Goal: Task Accomplishment & Management: Manage account settings

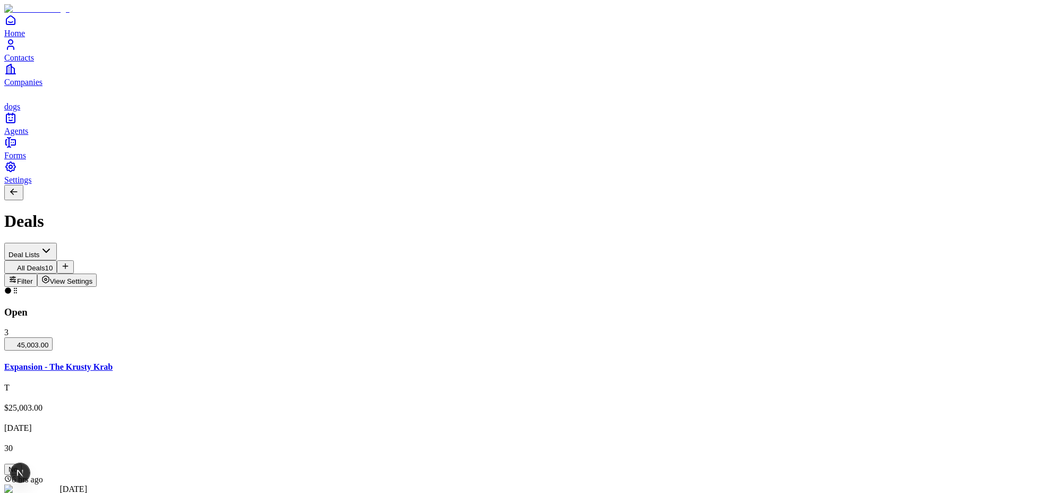
click at [17, 51] on icon "Contacts" at bounding box center [10, 44] width 13 height 13
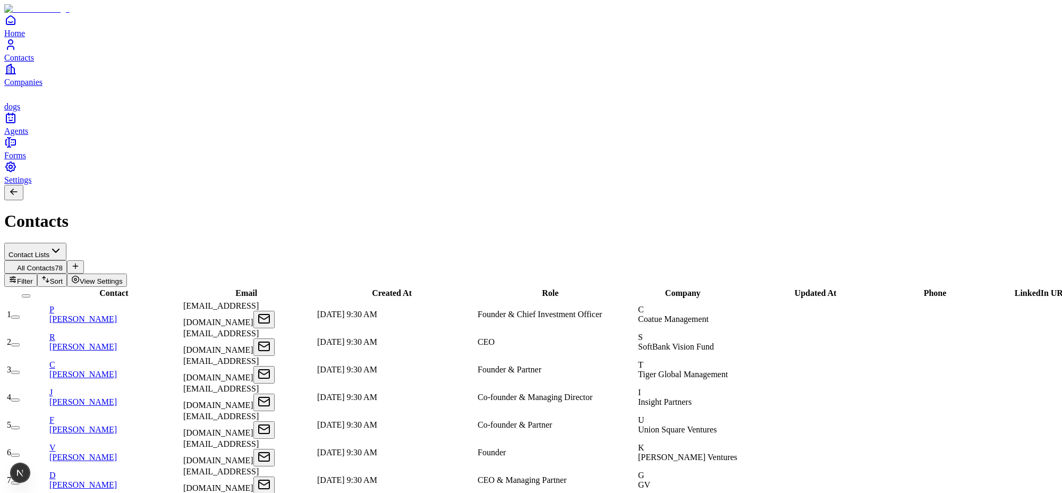
type input "**********"
click at [32, 184] on span "Settings" at bounding box center [18, 179] width 28 height 9
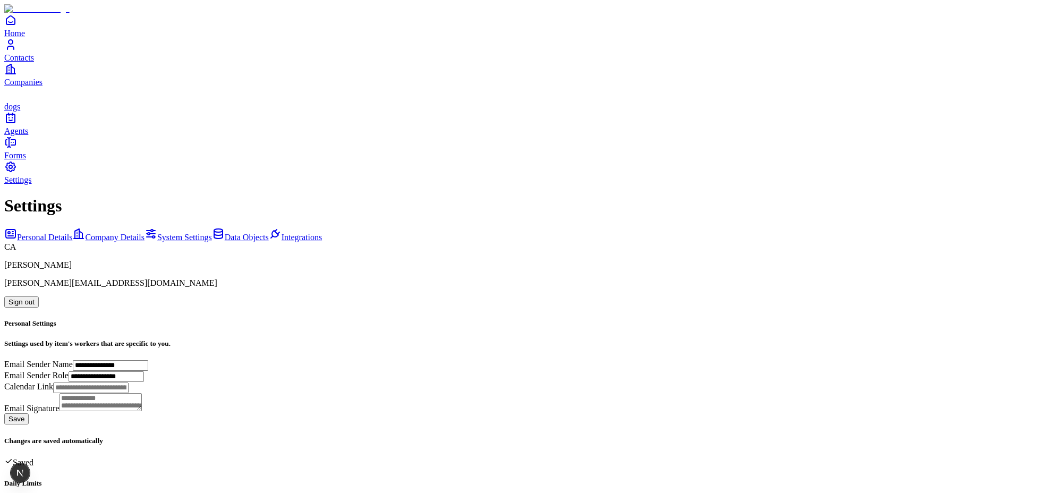
click at [157, 233] on span "System Settings" at bounding box center [184, 237] width 55 height 9
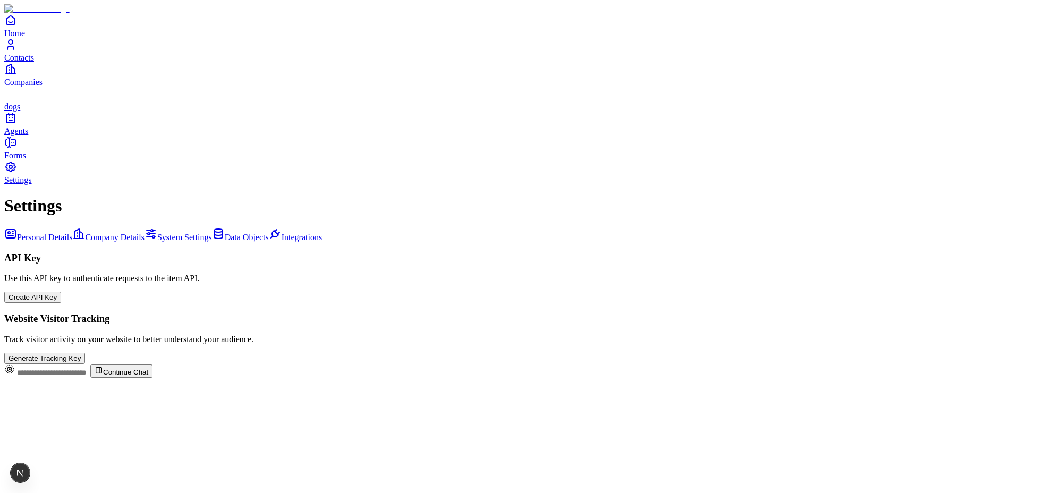
click at [282, 233] on span "Integrations" at bounding box center [302, 237] width 40 height 9
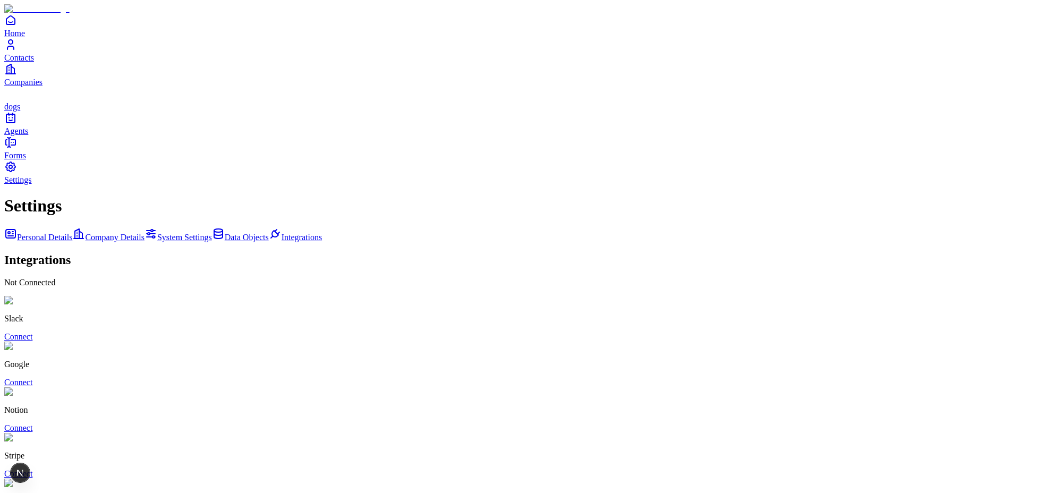
click at [32, 378] on link "Connect" at bounding box center [18, 382] width 28 height 9
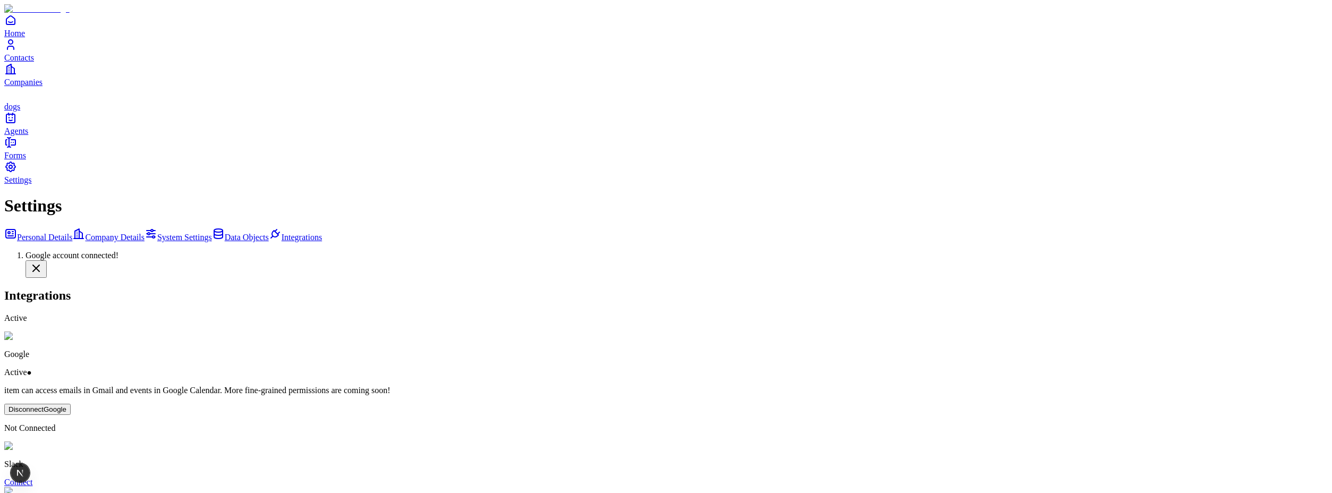
click at [17, 27] on icon "Home" at bounding box center [10, 20] width 13 height 13
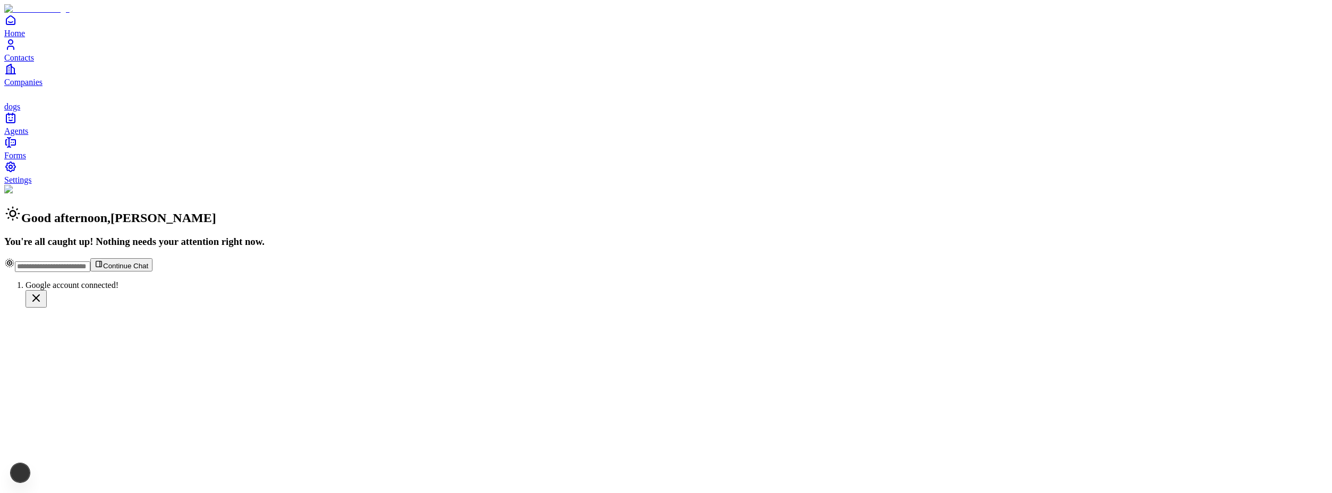
click at [90, 272] on input "text" at bounding box center [52, 266] width 75 height 11
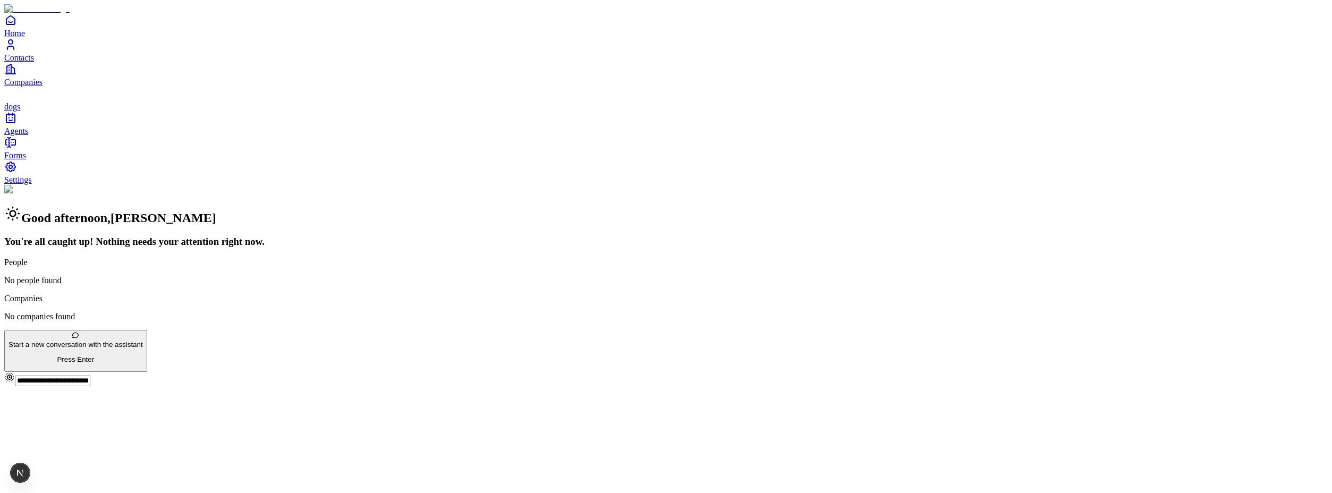
type input "**********"
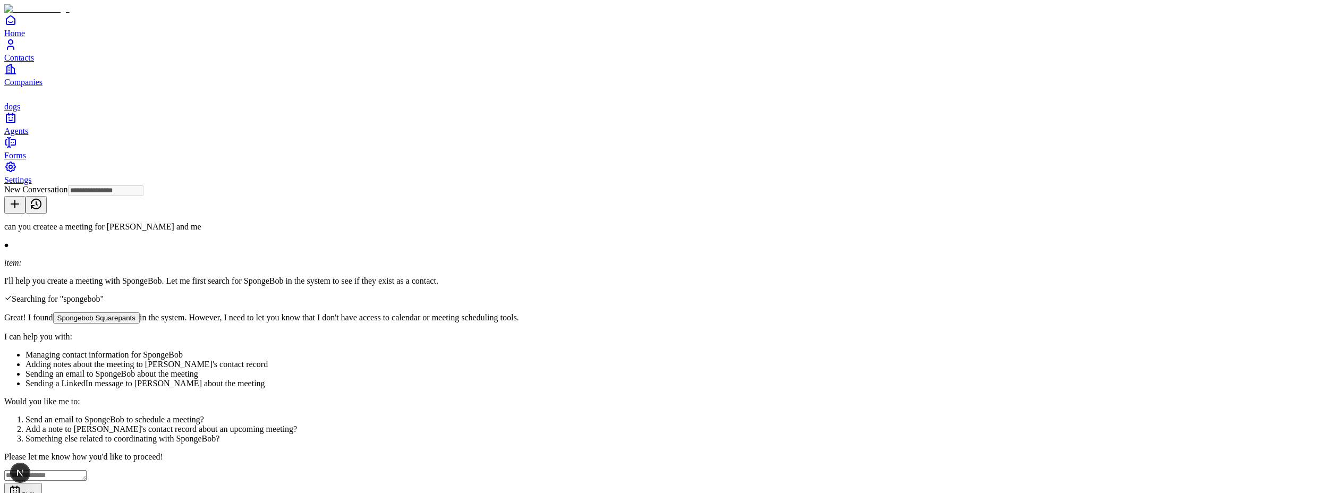
type input "**********"
click at [34, 62] on span "Contacts" at bounding box center [19, 57] width 30 height 9
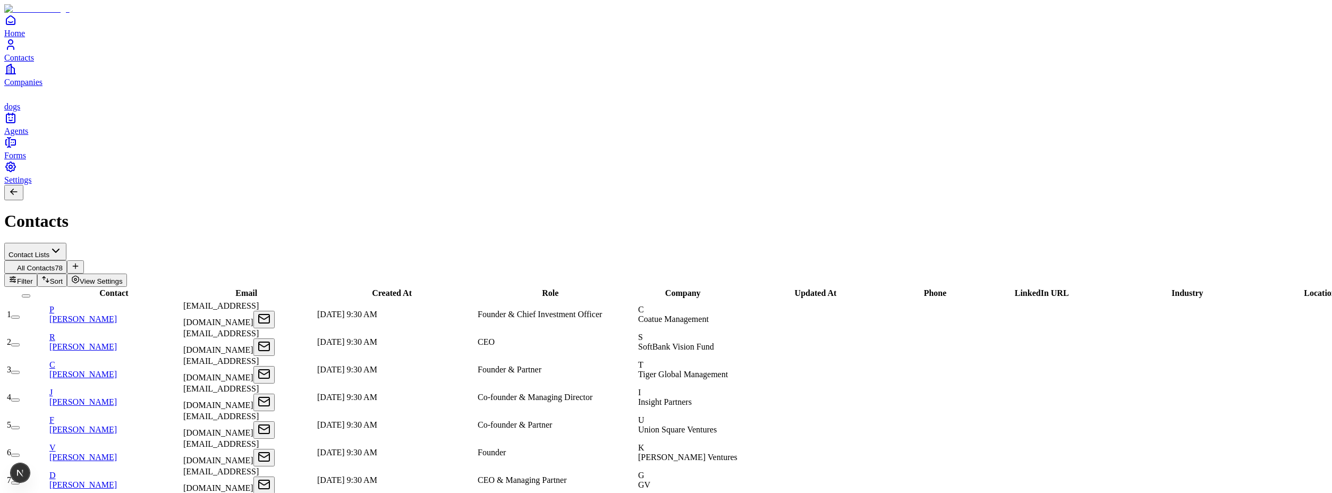
click at [33, 277] on span "Filter" at bounding box center [25, 281] width 16 height 8
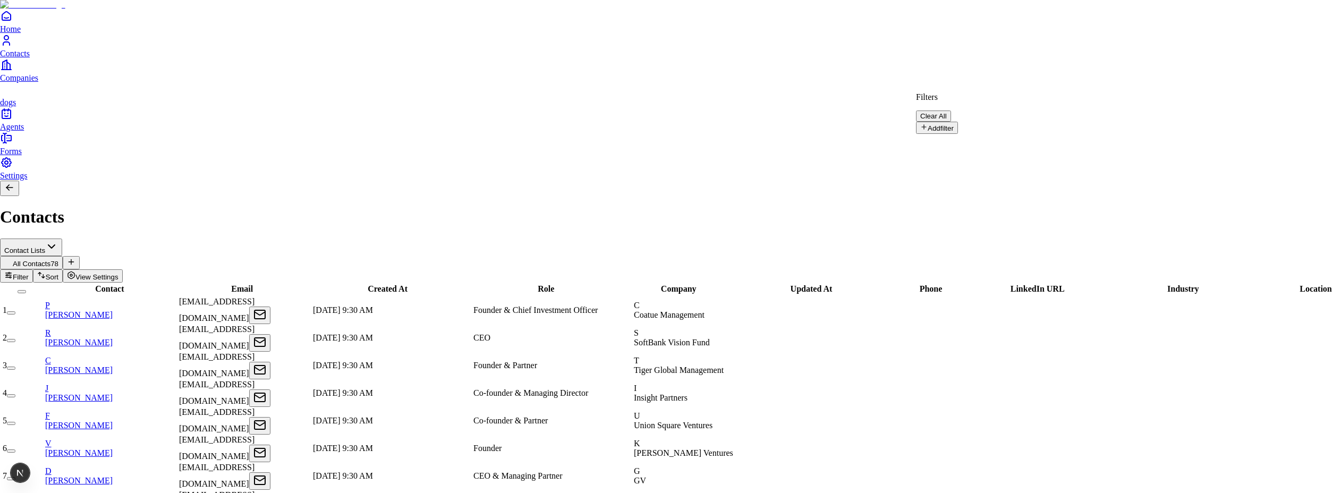
click at [953, 126] on button "Add filter" at bounding box center [937, 128] width 42 height 12
click at [991, 140] on input "text" at bounding box center [953, 145] width 75 height 11
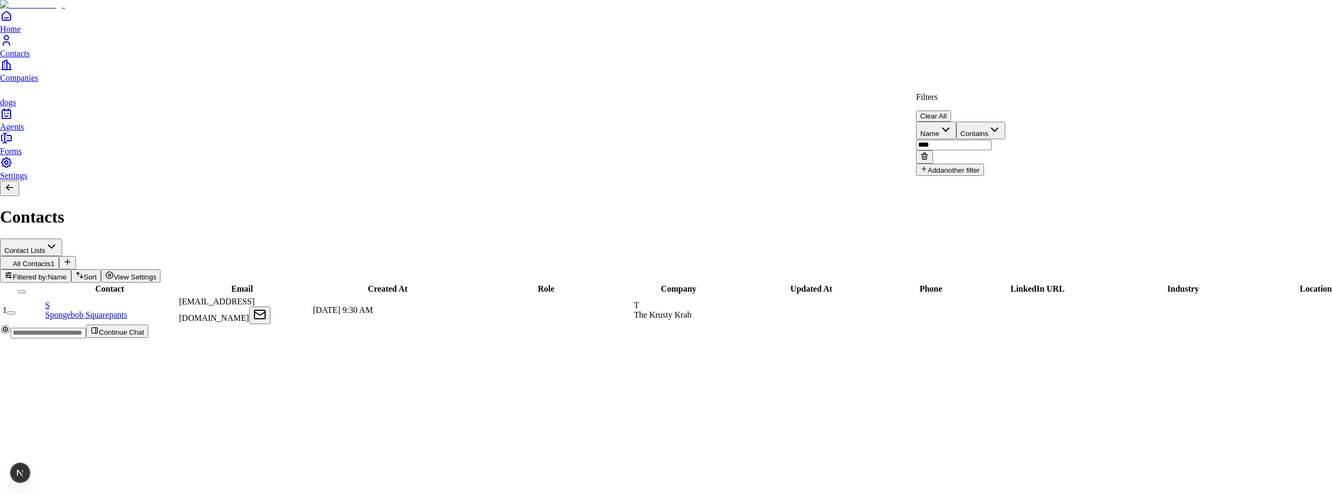
type input "****"
click at [115, 127] on html "Home Contacts Companies dogs Agents Forms Settings Contacts Contact Lists All C…" at bounding box center [666, 173] width 1332 height 347
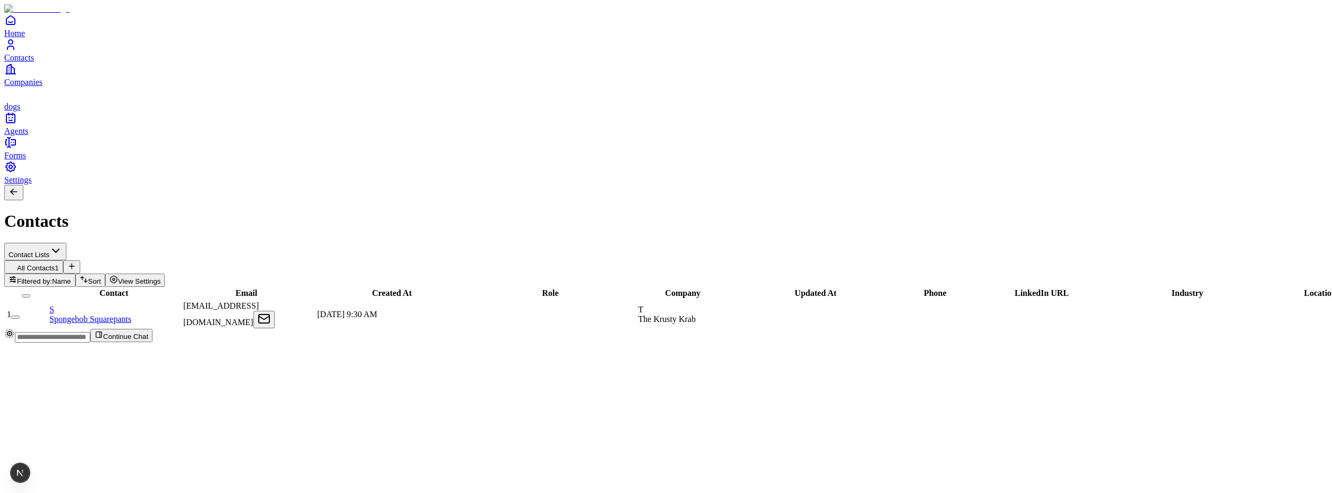
click at [123, 305] on link "S Spongebob Squarepants" at bounding box center [115, 314] width 132 height 19
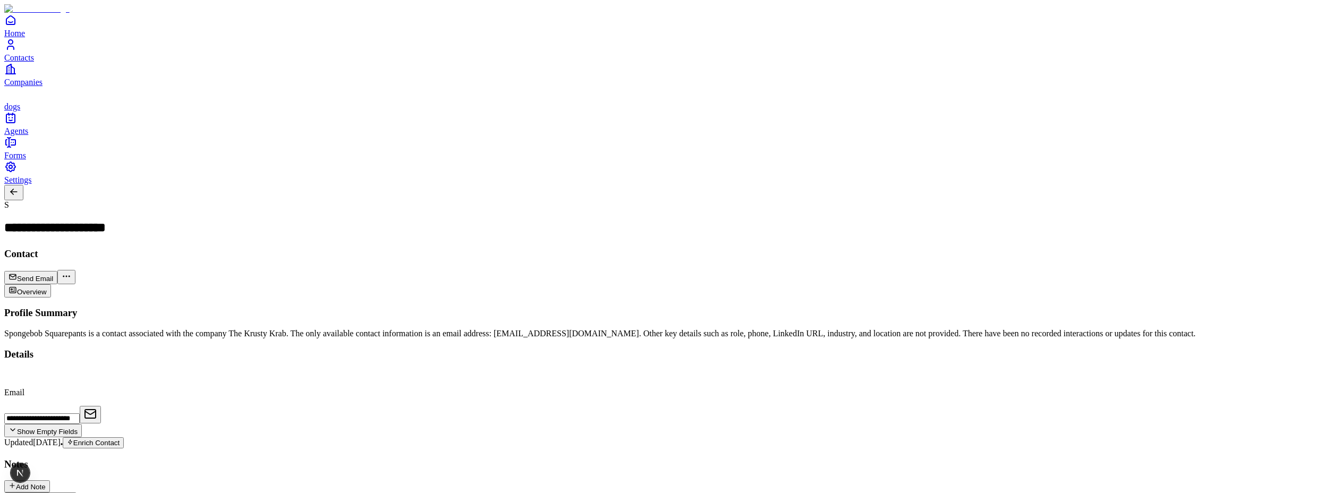
type input "**********"
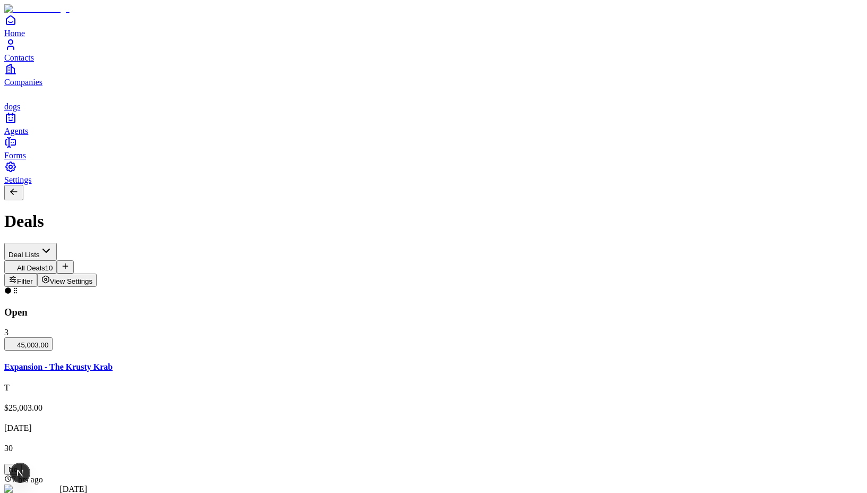
scroll to position [69, 0]
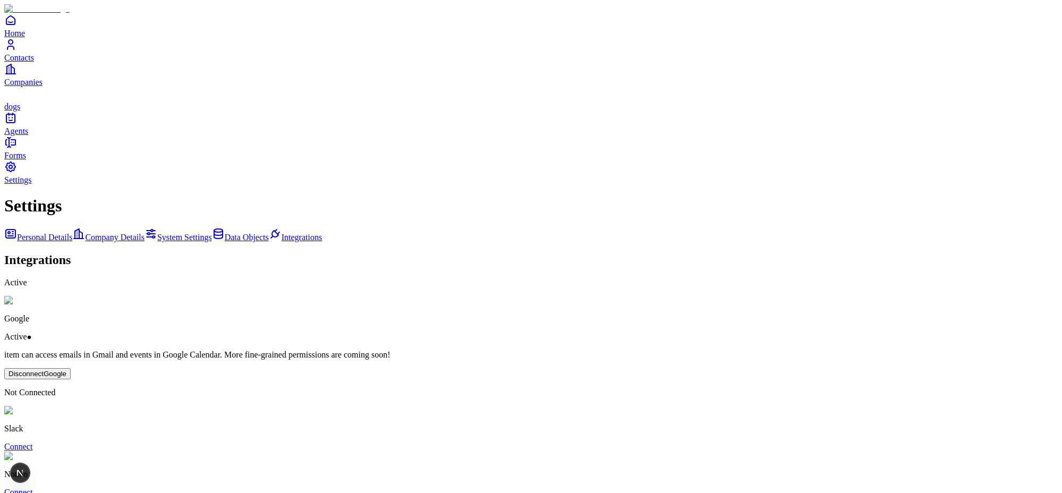
click at [33, 62] on span "Contacts" at bounding box center [19, 57] width 30 height 9
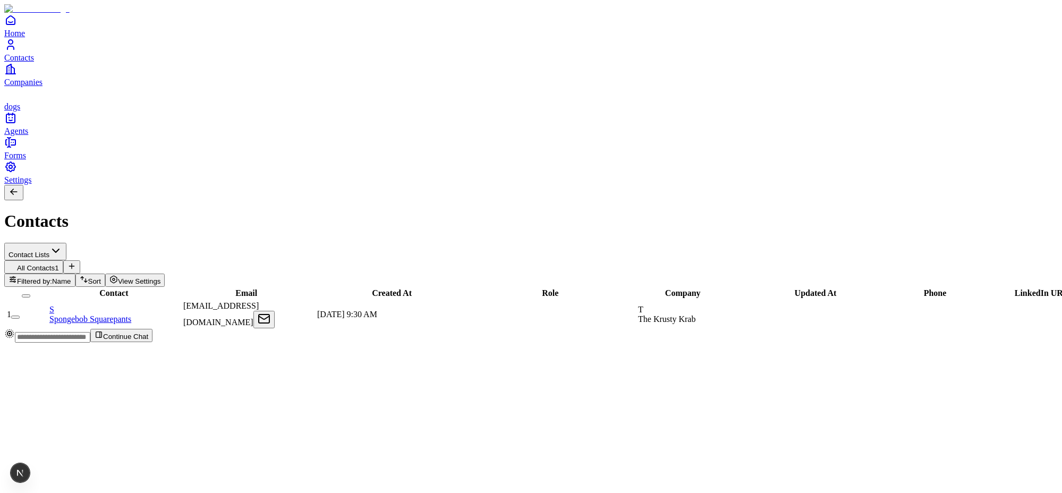
scroll to position [0, 354]
click at [115, 305] on link "S Spongebob Squarepants" at bounding box center [115, 314] width 132 height 19
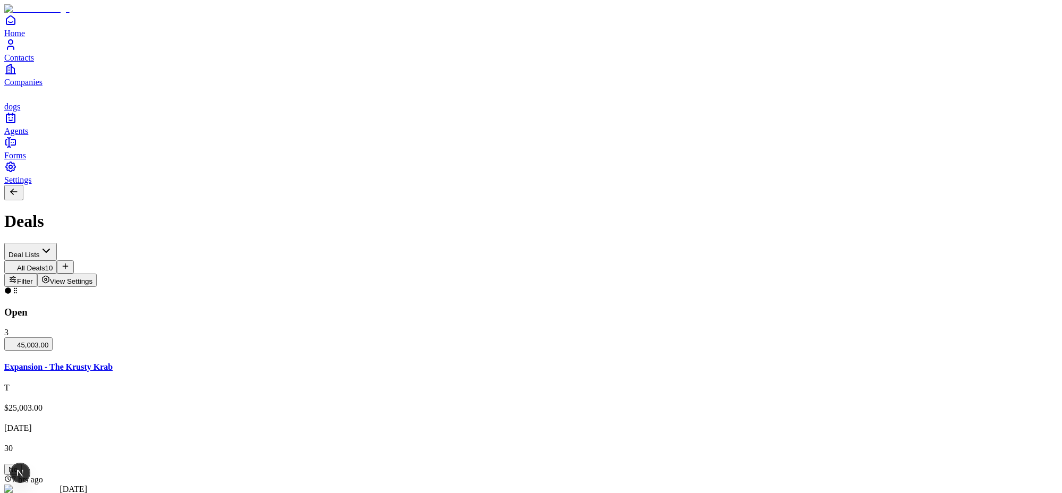
click at [17, 51] on icon "Contacts" at bounding box center [10, 44] width 13 height 13
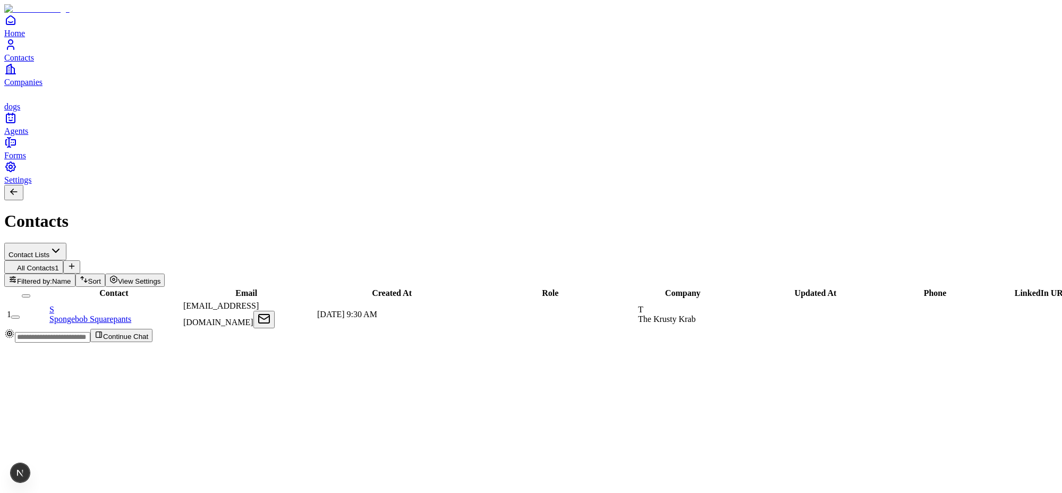
click at [126, 305] on link "S Spongebob Squarepants" at bounding box center [115, 314] width 132 height 19
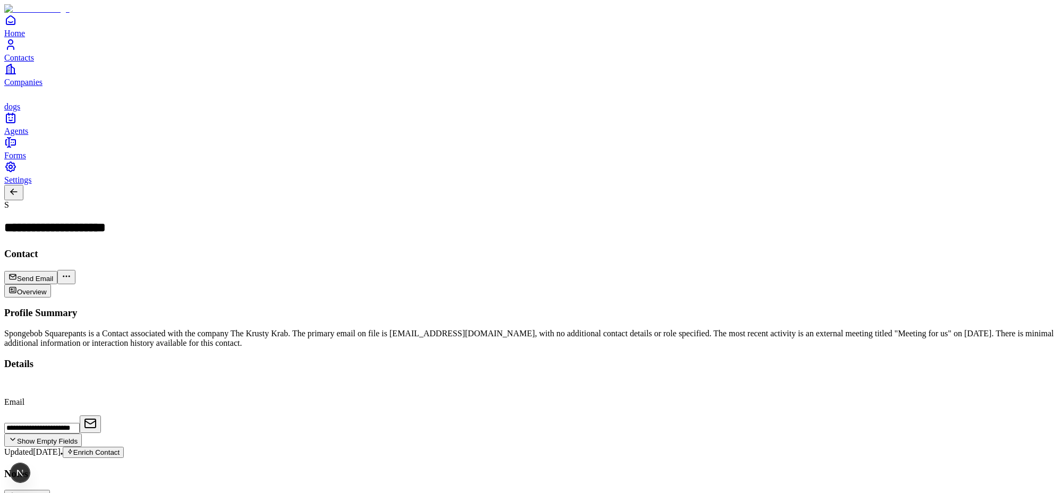
scroll to position [0, 0]
click at [34, 62] on span "Contacts" at bounding box center [19, 57] width 30 height 9
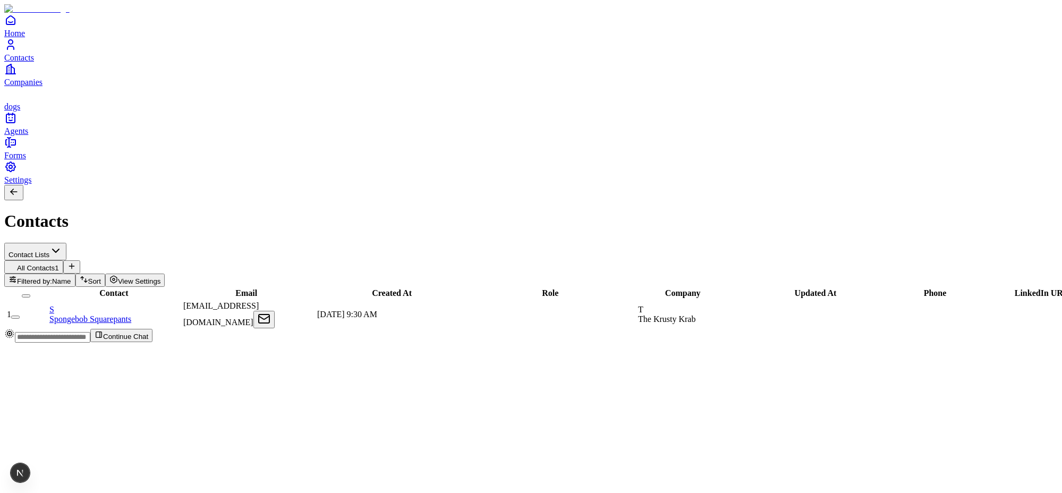
click at [154, 305] on link "S Spongebob Squarepants" at bounding box center [115, 314] width 132 height 19
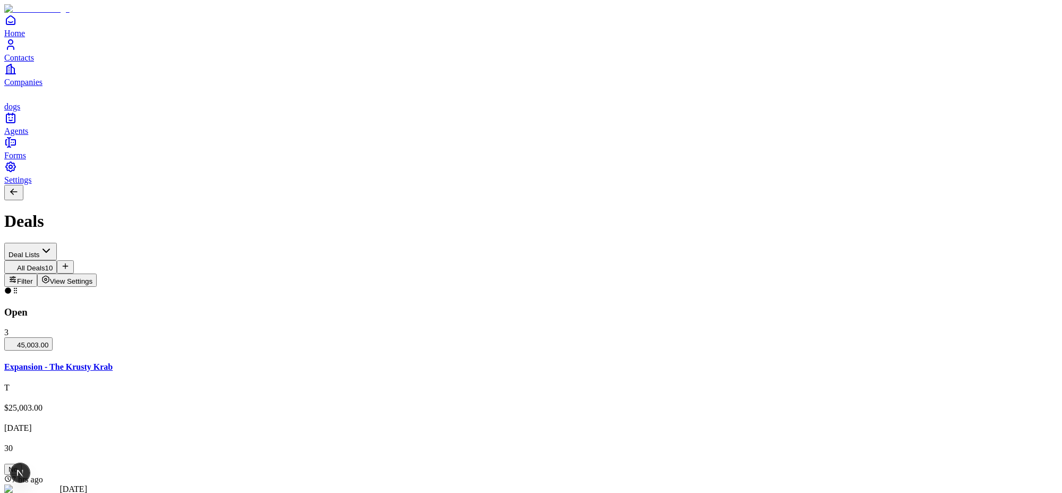
click at [42, 87] on span "Companies" at bounding box center [23, 82] width 38 height 9
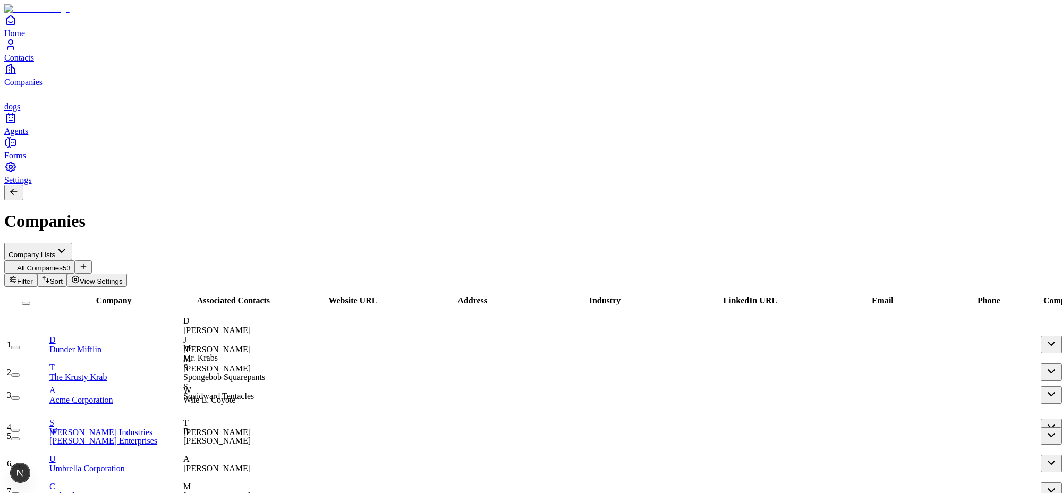
click at [127, 274] on button "View Settings" at bounding box center [97, 280] width 60 height 13
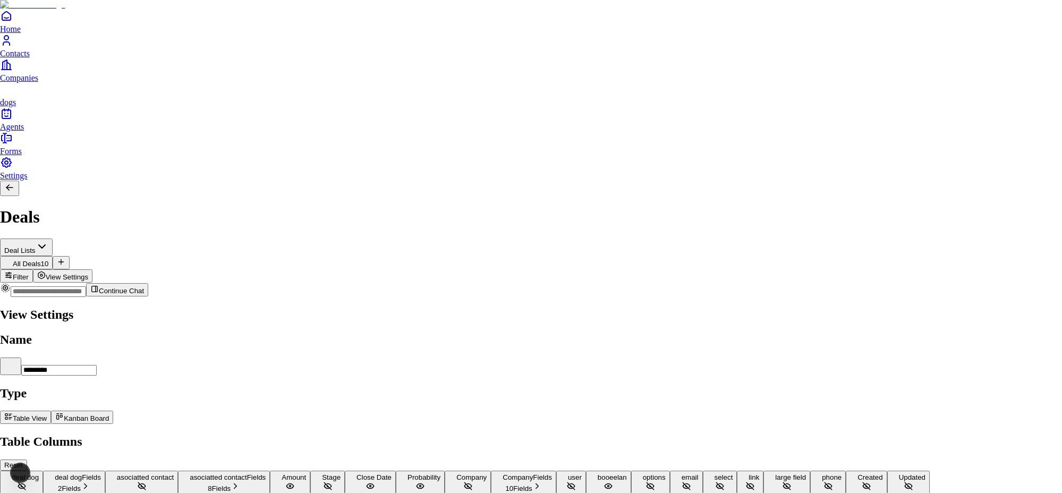
click at [657, 305] on div at bounding box center [531, 305] width 1062 height 0
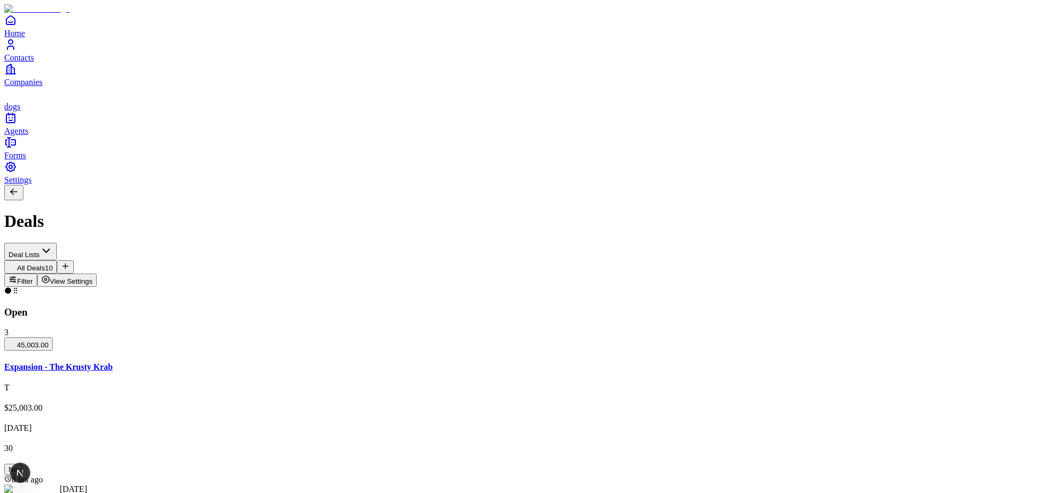
click at [93, 277] on span "View Settings" at bounding box center [71, 281] width 43 height 8
